Goal: Complete application form

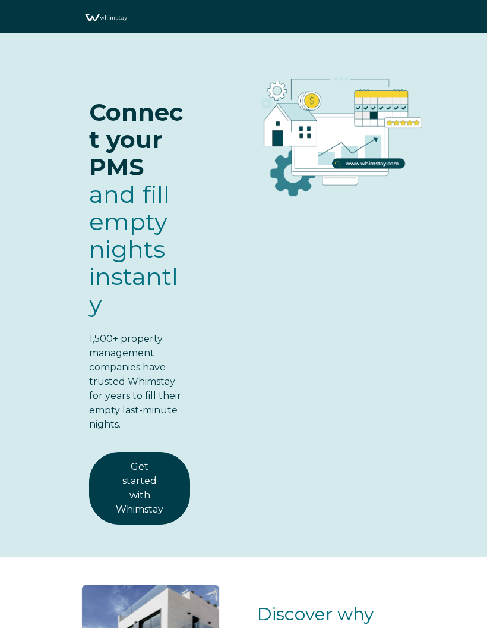
select select "US"
select select "Standard"
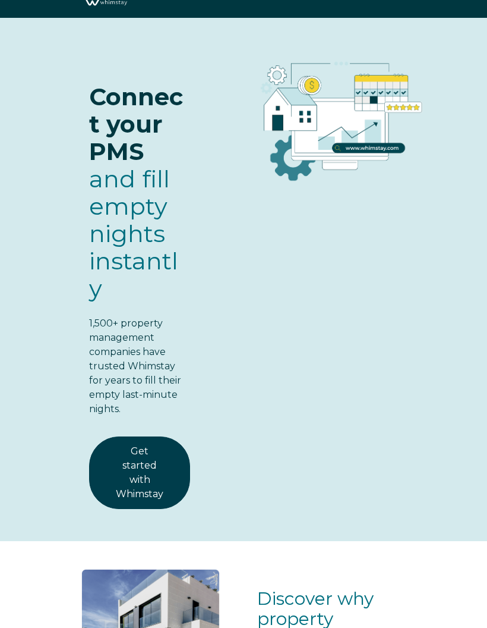
scroll to position [24, 0]
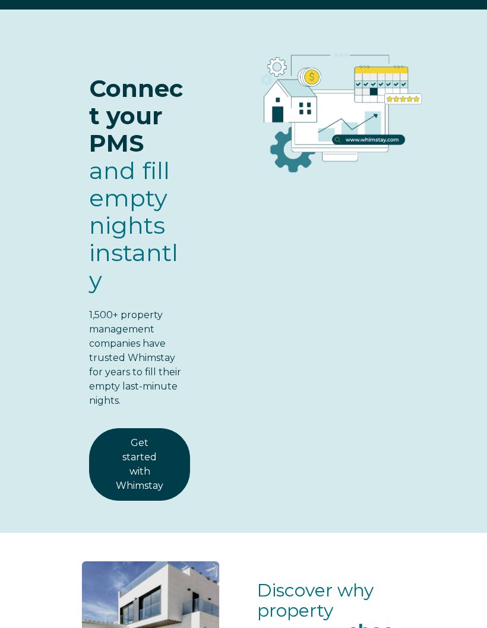
click at [162, 480] on link "Get started with Whimstay" at bounding box center [139, 464] width 101 height 73
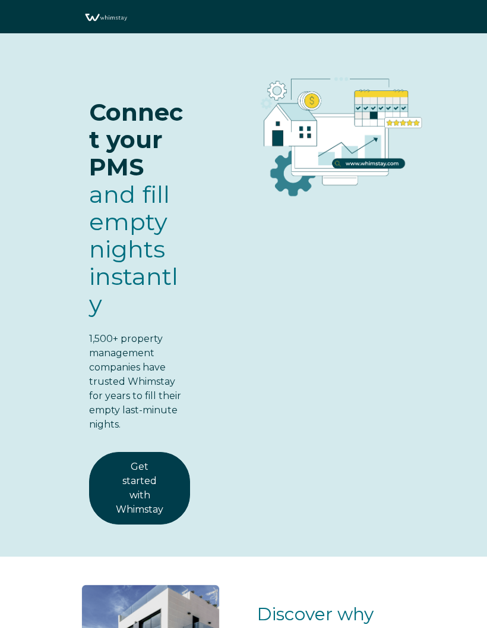
scroll to position [1657, 0]
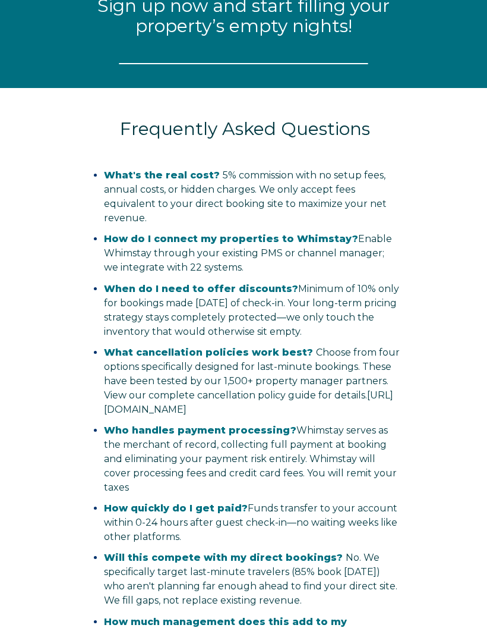
select select "US"
select select "Standard"
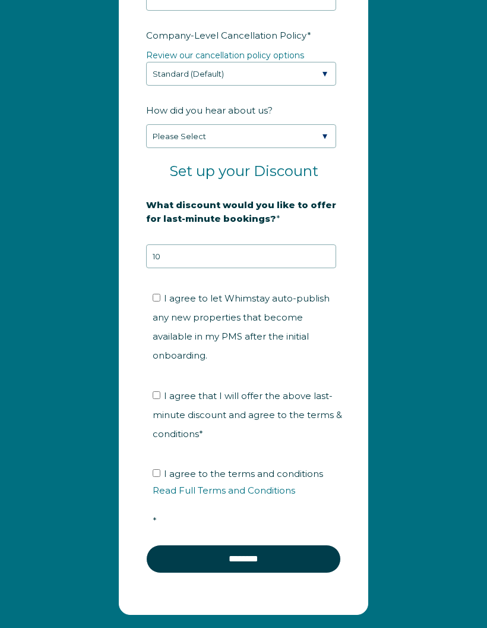
scroll to position [2121, 0]
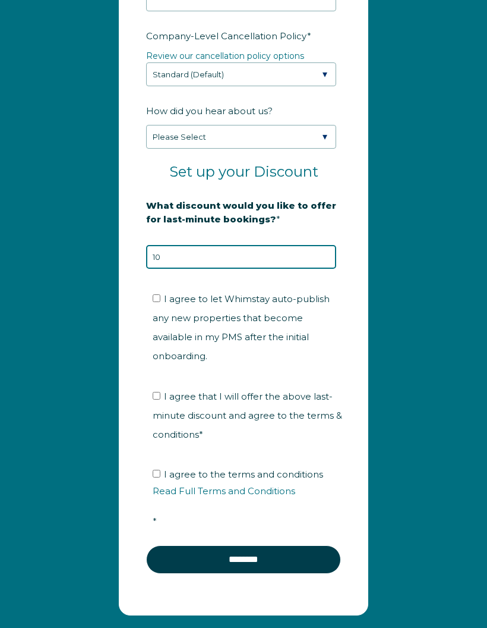
click at [310, 245] on input "10" at bounding box center [241, 257] width 190 height 24
type input "1"
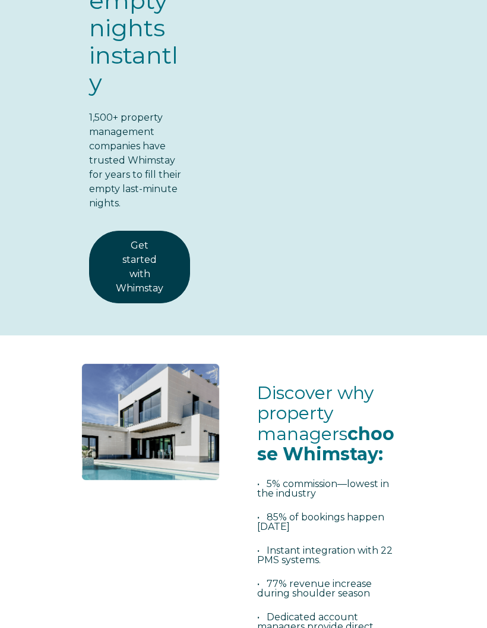
scroll to position [0, 0]
